Goal: Task Accomplishment & Management: Use online tool/utility

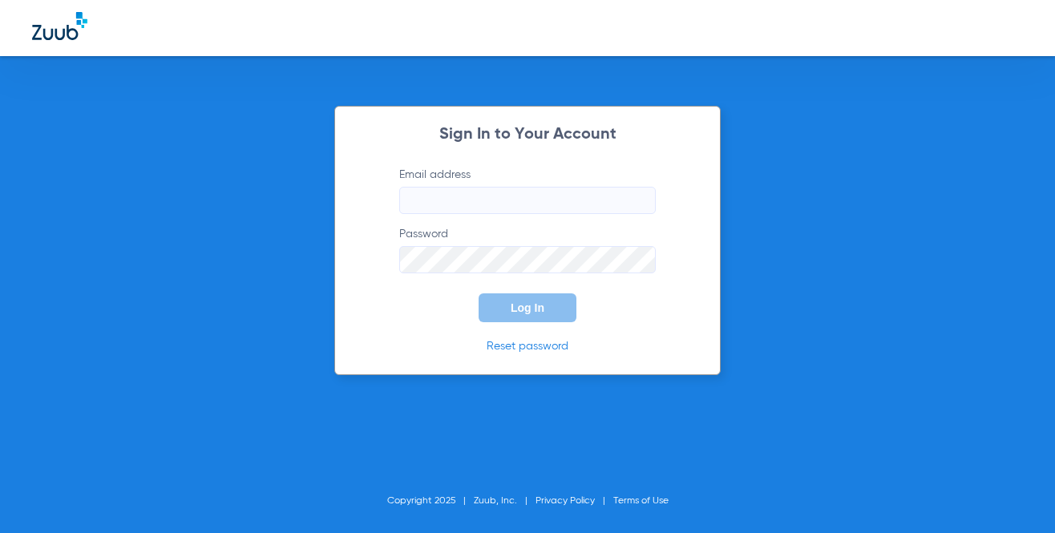
type input "[EMAIL_ADDRESS][DOMAIN_NAME]"
click at [537, 311] on span "Log In" at bounding box center [528, 307] width 34 height 13
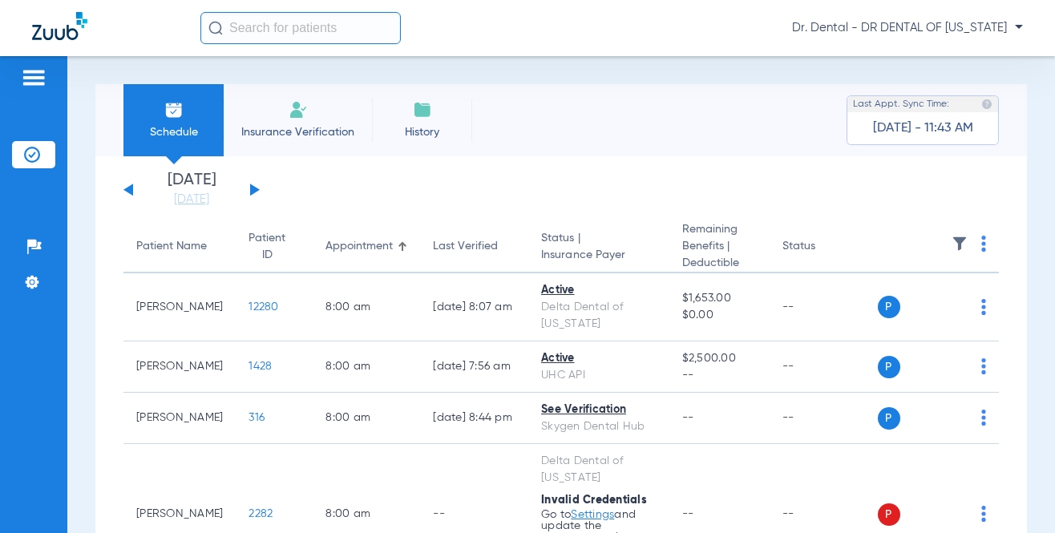
click at [253, 191] on button at bounding box center [255, 190] width 10 height 12
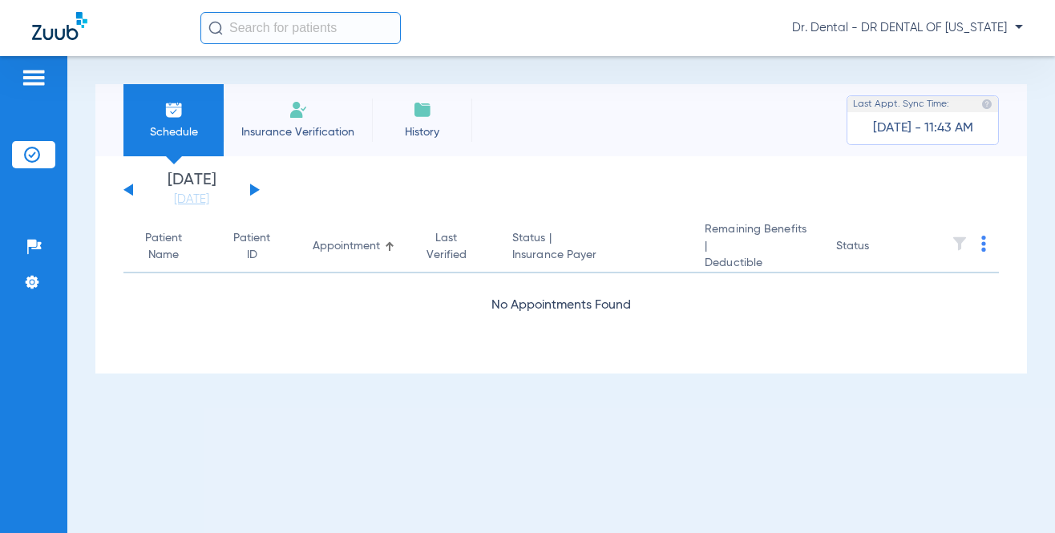
click at [253, 191] on button at bounding box center [255, 190] width 10 height 12
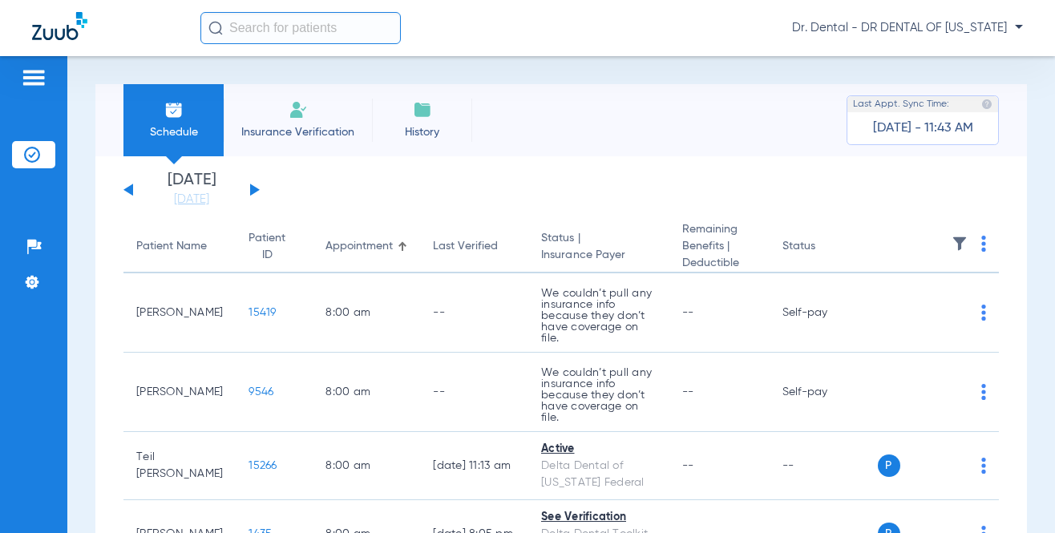
click at [981, 245] on img at bounding box center [983, 244] width 5 height 16
click at [898, 305] on span "Verify All" at bounding box center [912, 307] width 96 height 11
